Goal: Task Accomplishment & Management: Manage account settings

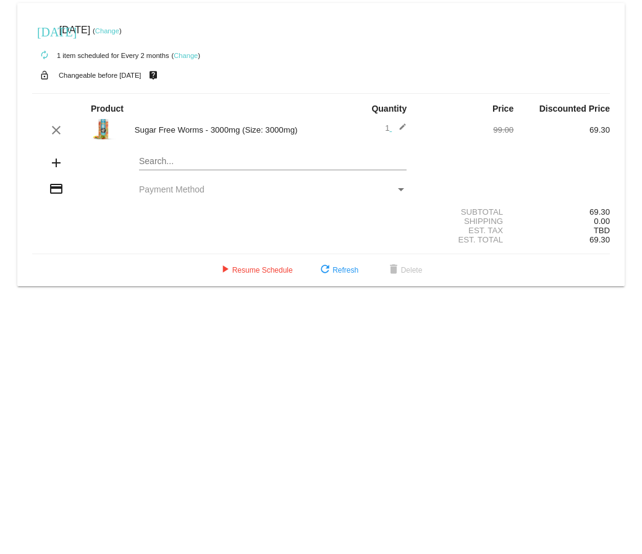
click at [225, 190] on div "Payment Method" at bounding box center [267, 190] width 256 height 10
click at [400, 190] on div "Payment Method" at bounding box center [401, 189] width 6 height 3
click at [193, 183] on div "credit_card Payment Method" at bounding box center [320, 190] width 577 height 17
click at [190, 183] on div "credit_card Payment Method" at bounding box center [320, 190] width 577 height 17
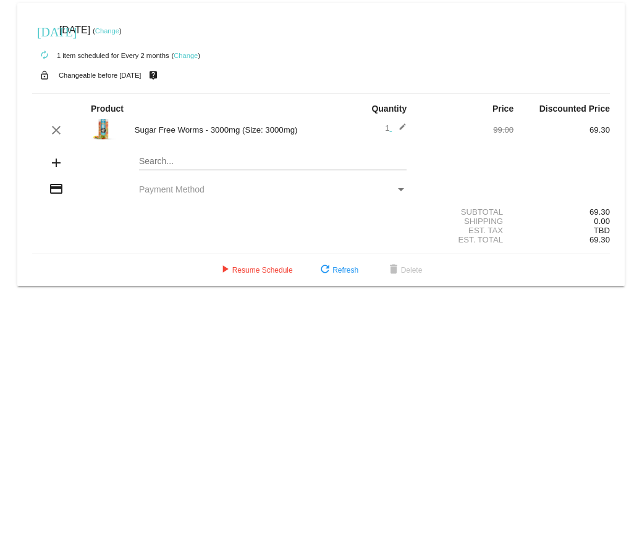
click at [188, 188] on span "Payment Method" at bounding box center [171, 190] width 65 height 10
click at [185, 188] on span "Payment Method" at bounding box center [171, 190] width 65 height 10
click at [218, 190] on div "Payment Method" at bounding box center [267, 190] width 256 height 10
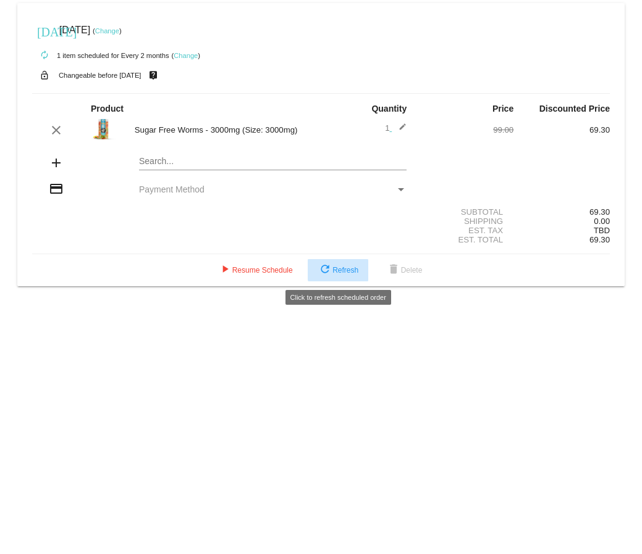
click at [339, 267] on span "refresh Refresh" at bounding box center [337, 270] width 41 height 9
click at [303, 183] on div "credit_card Payment Method" at bounding box center [320, 190] width 577 height 17
click at [397, 185] on div "Payment Method" at bounding box center [400, 190] width 11 height 10
click at [397, 188] on div "Payment Method" at bounding box center [400, 190] width 11 height 10
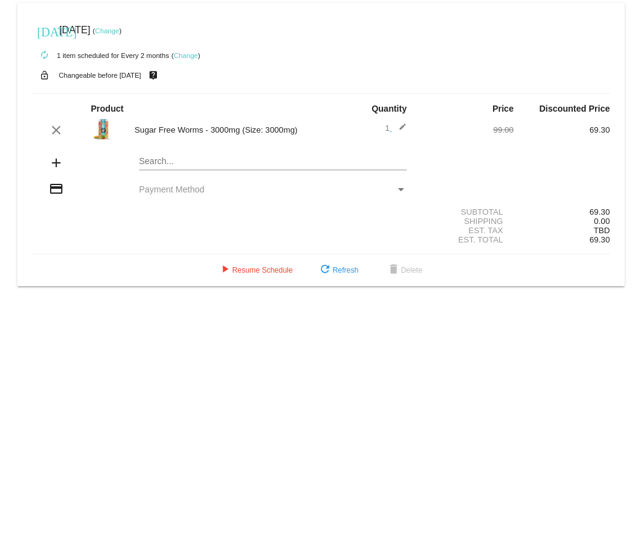
click at [397, 188] on div "Payment Method" at bounding box center [400, 190] width 11 height 10
click at [262, 273] on span "play_arrow Resume Schedule" at bounding box center [254, 270] width 75 height 9
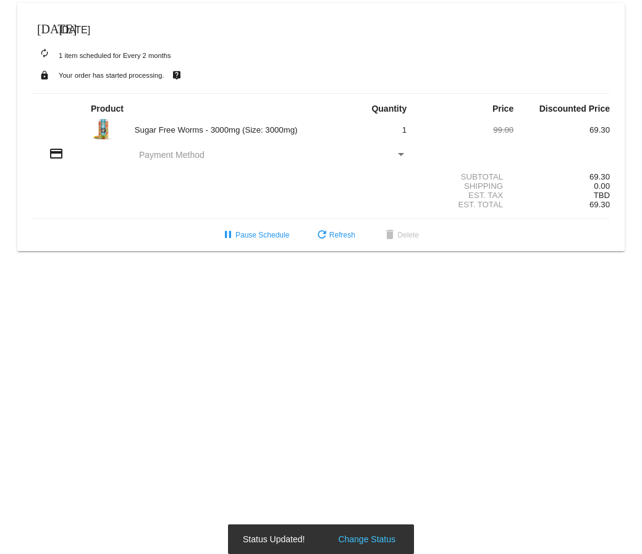
click at [283, 156] on div "Payment Method" at bounding box center [267, 155] width 256 height 10
click at [393, 153] on div "Payment Method" at bounding box center [267, 155] width 256 height 10
click at [399, 156] on div "Payment Method" at bounding box center [401, 154] width 6 height 3
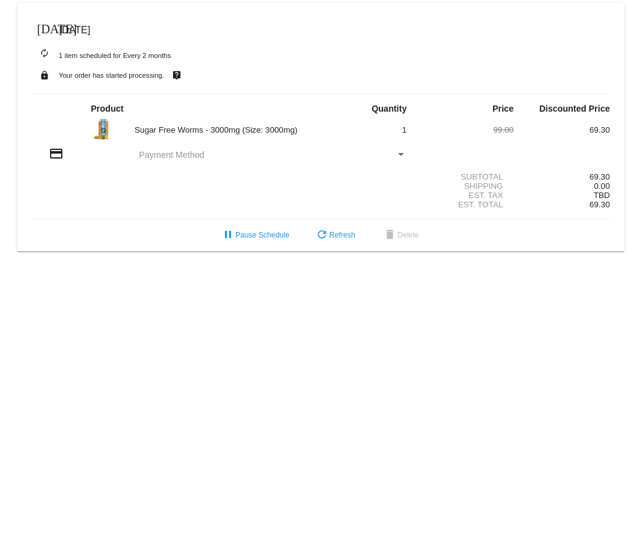
click at [400, 153] on div "Payment Method" at bounding box center [401, 154] width 6 height 3
click at [206, 150] on div "Payment Method" at bounding box center [267, 155] width 256 height 10
click at [167, 148] on div "credit_card Payment Method" at bounding box center [320, 154] width 577 height 17
click at [164, 152] on span "Payment Method" at bounding box center [171, 155] width 65 height 10
click at [165, 152] on span "Payment Method" at bounding box center [171, 155] width 65 height 10
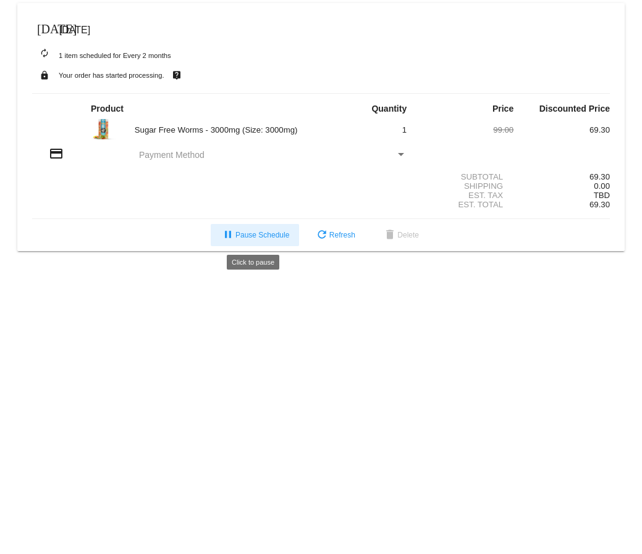
click at [269, 231] on span "pause Pause Schedule" at bounding box center [254, 235] width 69 height 9
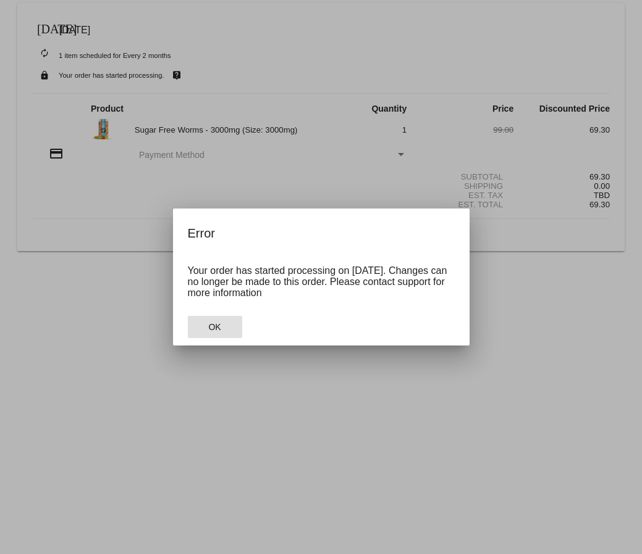
click at [224, 330] on button "OK" at bounding box center [215, 327] width 54 height 22
